Goal: Task Accomplishment & Management: Use online tool/utility

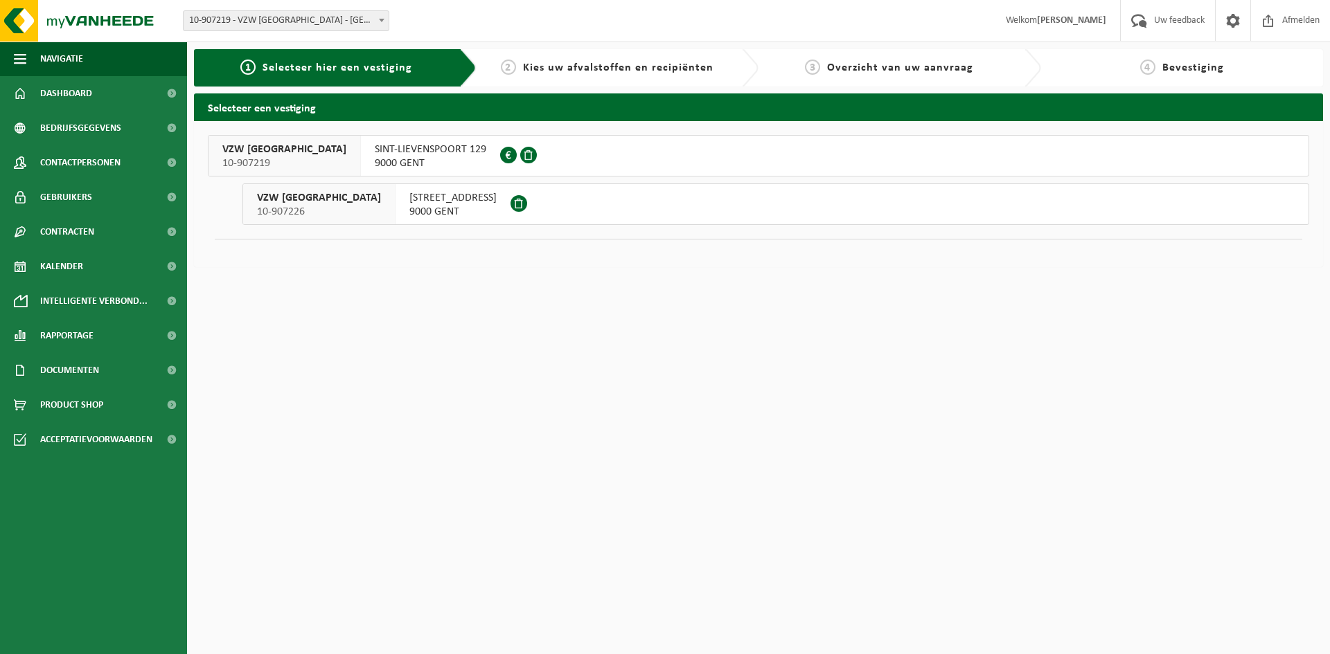
click at [432, 212] on span "9000 GENT" at bounding box center [452, 212] width 87 height 14
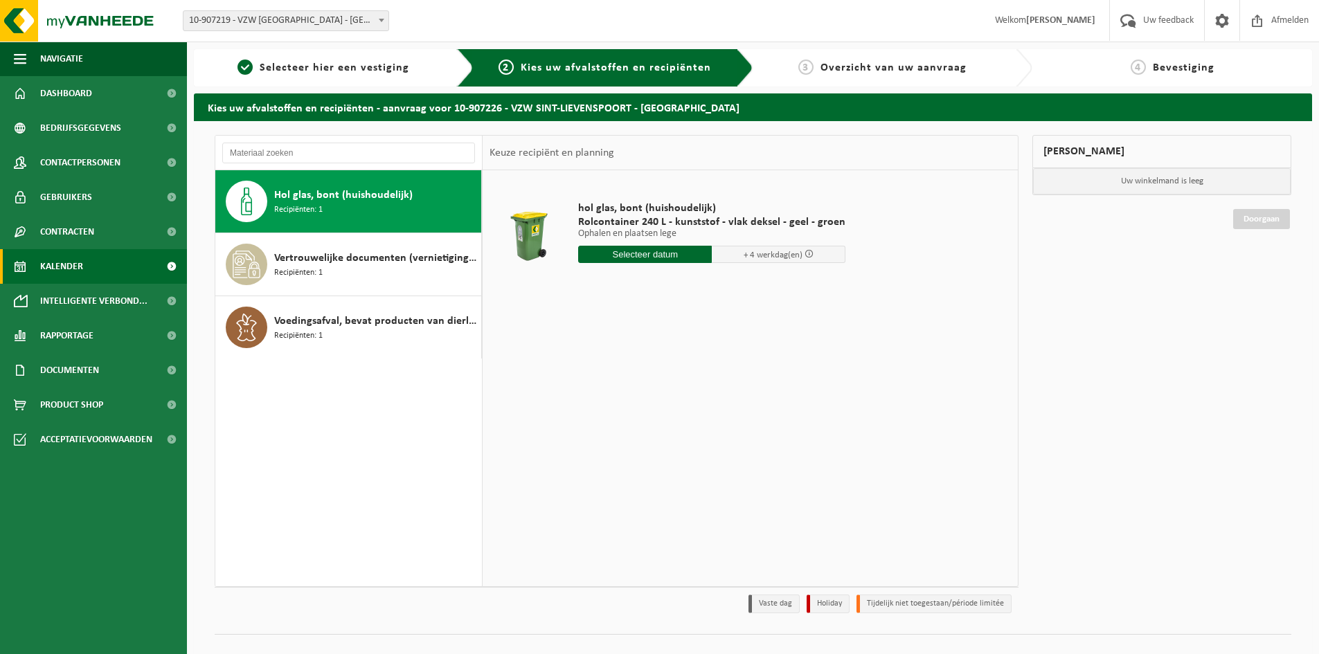
click at [82, 265] on span "Kalender" at bounding box center [61, 266] width 43 height 35
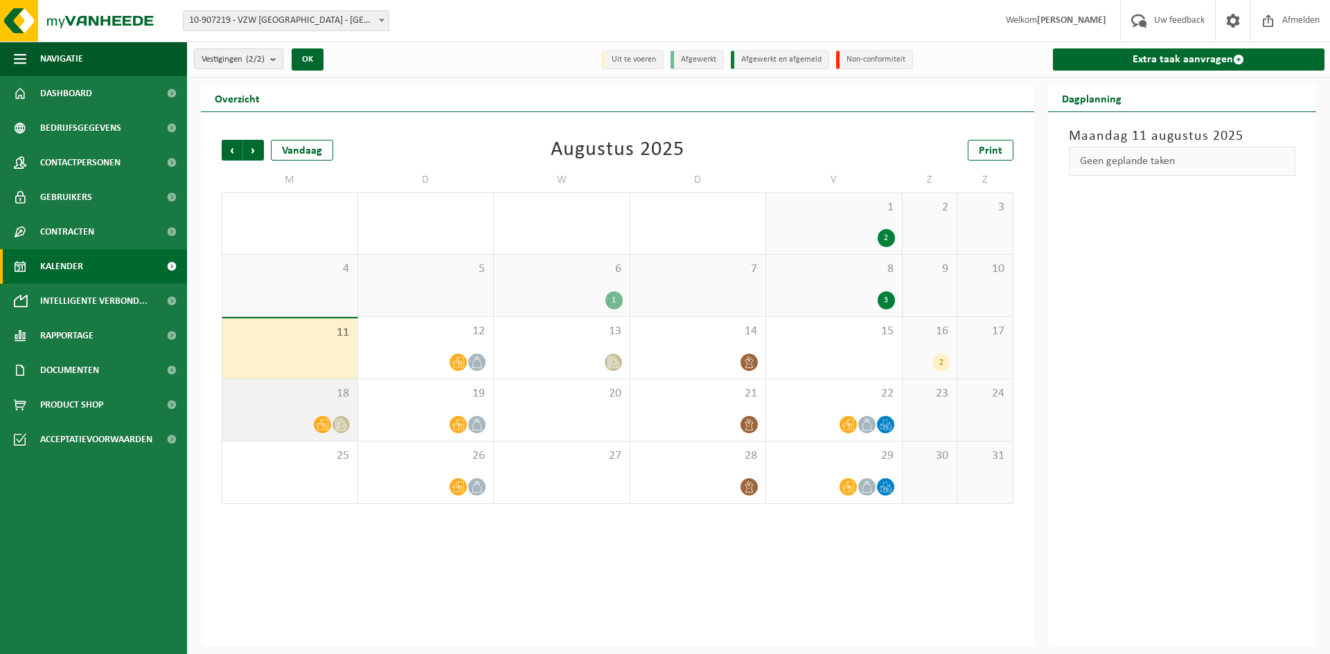
click at [342, 426] on icon at bounding box center [343, 427] width 5 height 7
